Goal: Task Accomplishment & Management: Manage account settings

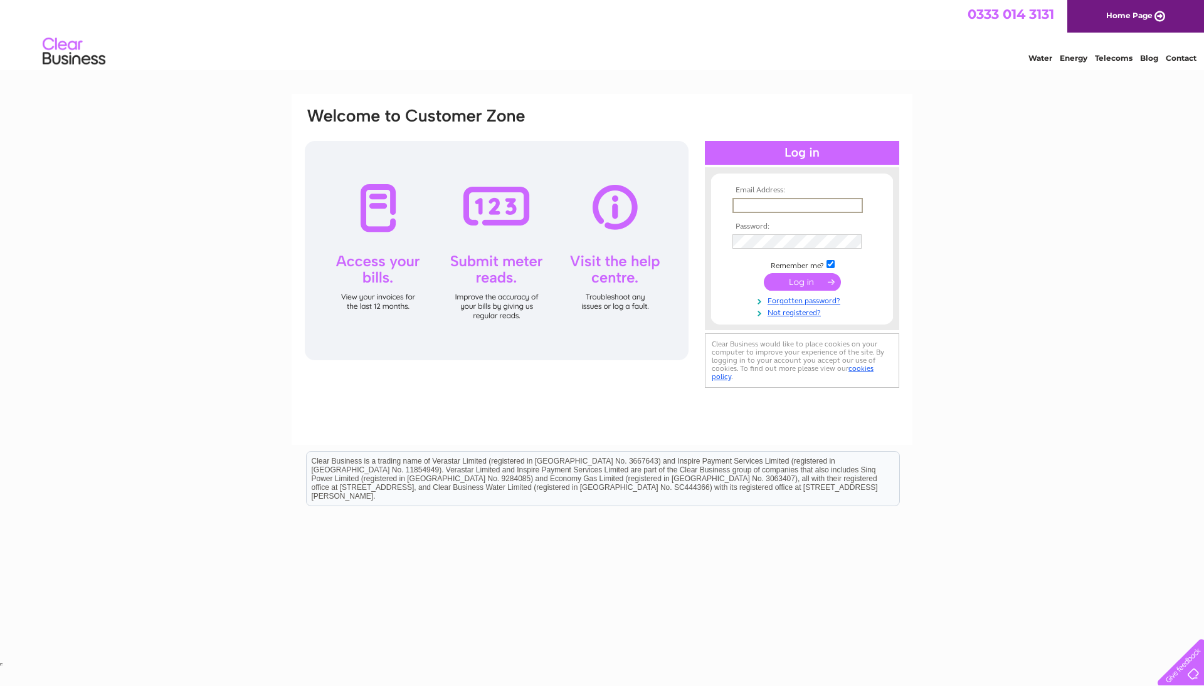
type input "firstautos@hotmail.com"
click at [802, 281] on input "submit" at bounding box center [802, 282] width 77 height 18
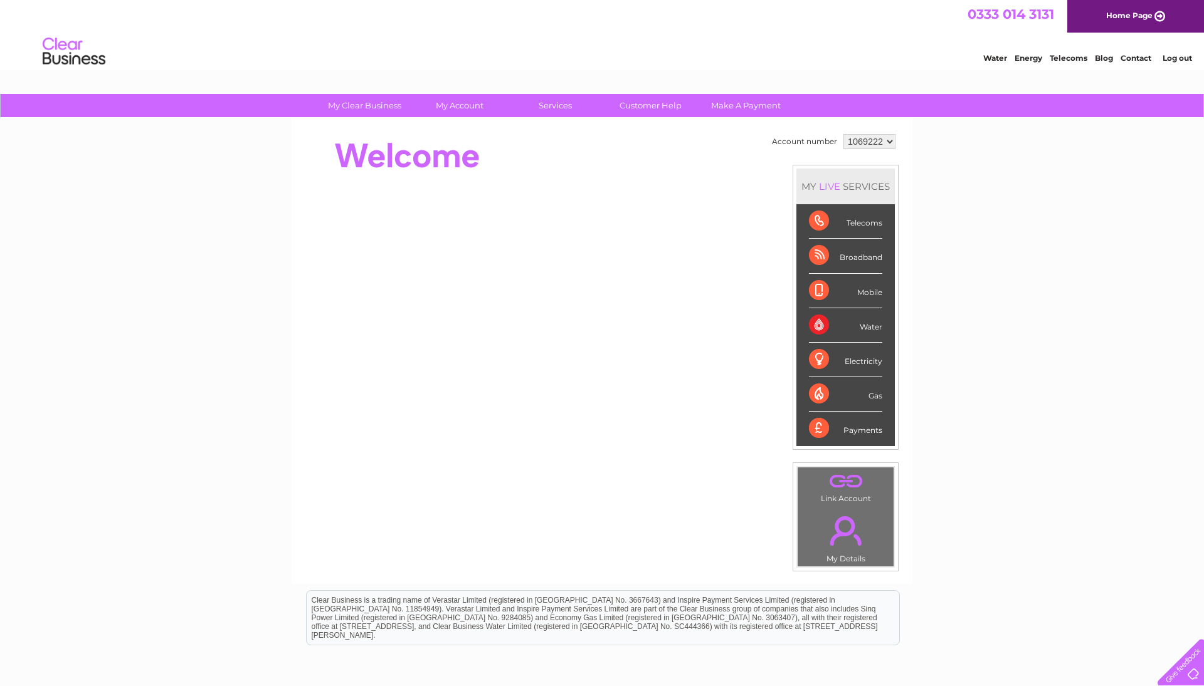
click at [851, 233] on div "Telecoms" at bounding box center [845, 221] width 73 height 34
click at [859, 223] on div "Telecoms" at bounding box center [845, 221] width 73 height 34
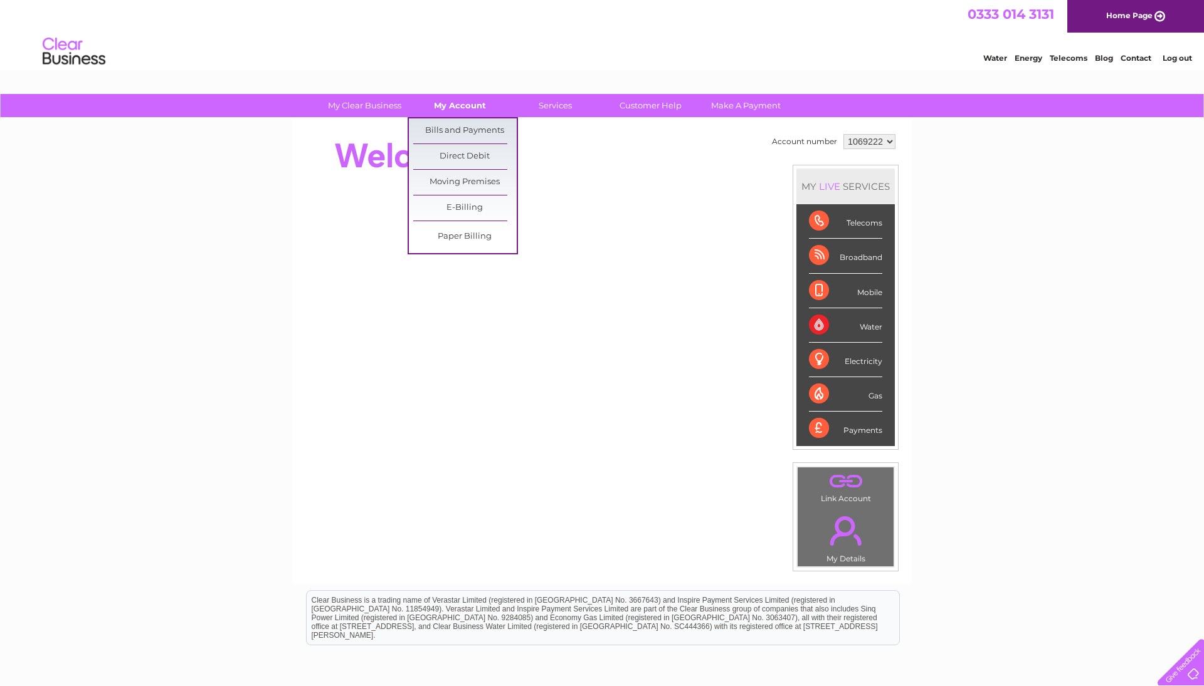
click at [471, 108] on link "My Account" at bounding box center [459, 105] width 103 height 23
click at [461, 134] on link "Bills and Payments" at bounding box center [464, 130] width 103 height 25
click at [461, 132] on link "Bills and Payments" at bounding box center [464, 130] width 103 height 25
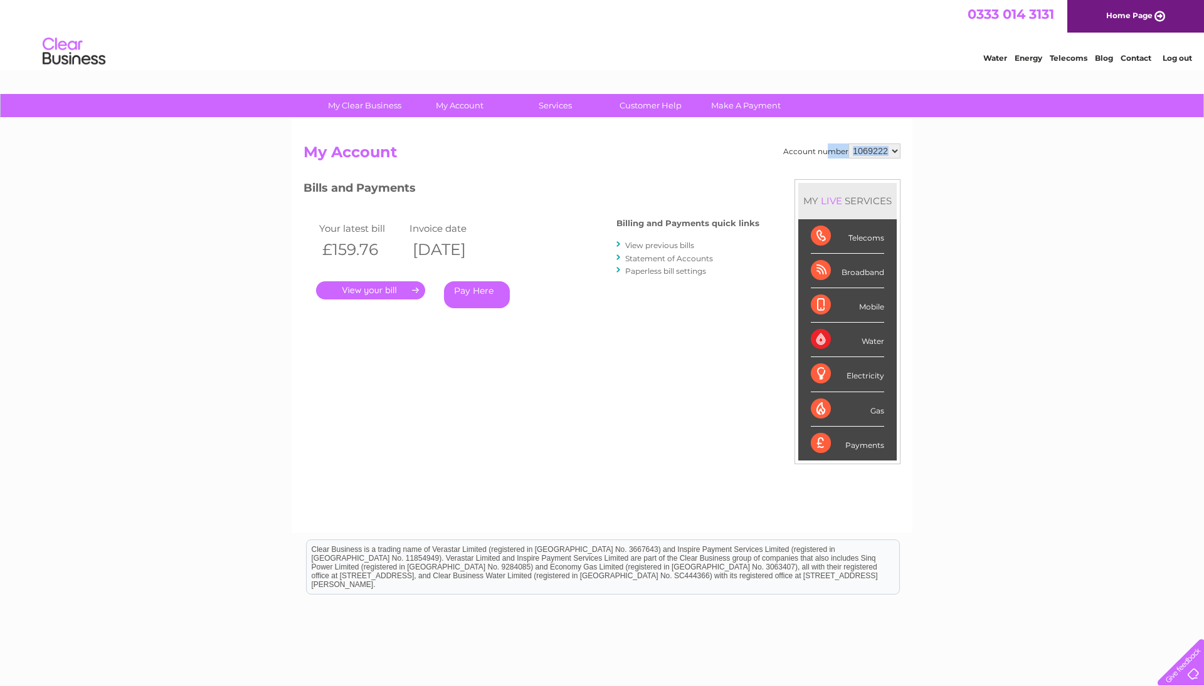
click at [401, 294] on link "." at bounding box center [370, 290] width 109 height 18
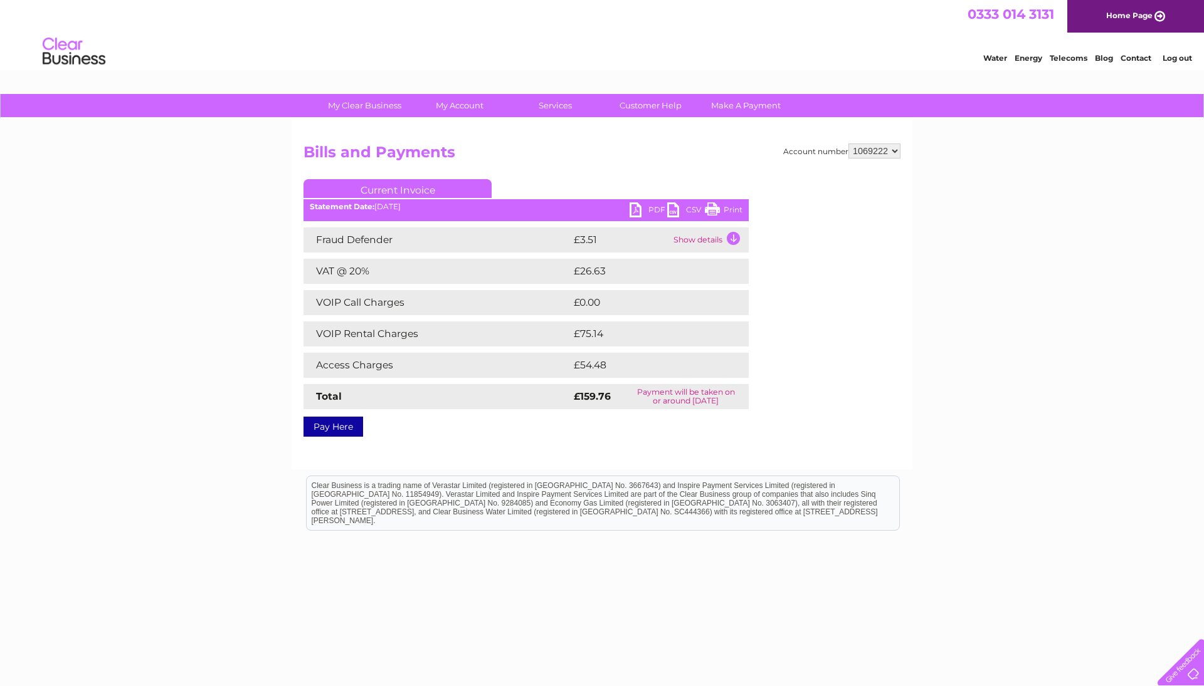
click at [642, 207] on link "PDF" at bounding box center [648, 211] width 38 height 18
click at [1162, 56] on link "Log out" at bounding box center [1176, 57] width 29 height 9
